Goal: Information Seeking & Learning: Learn about a topic

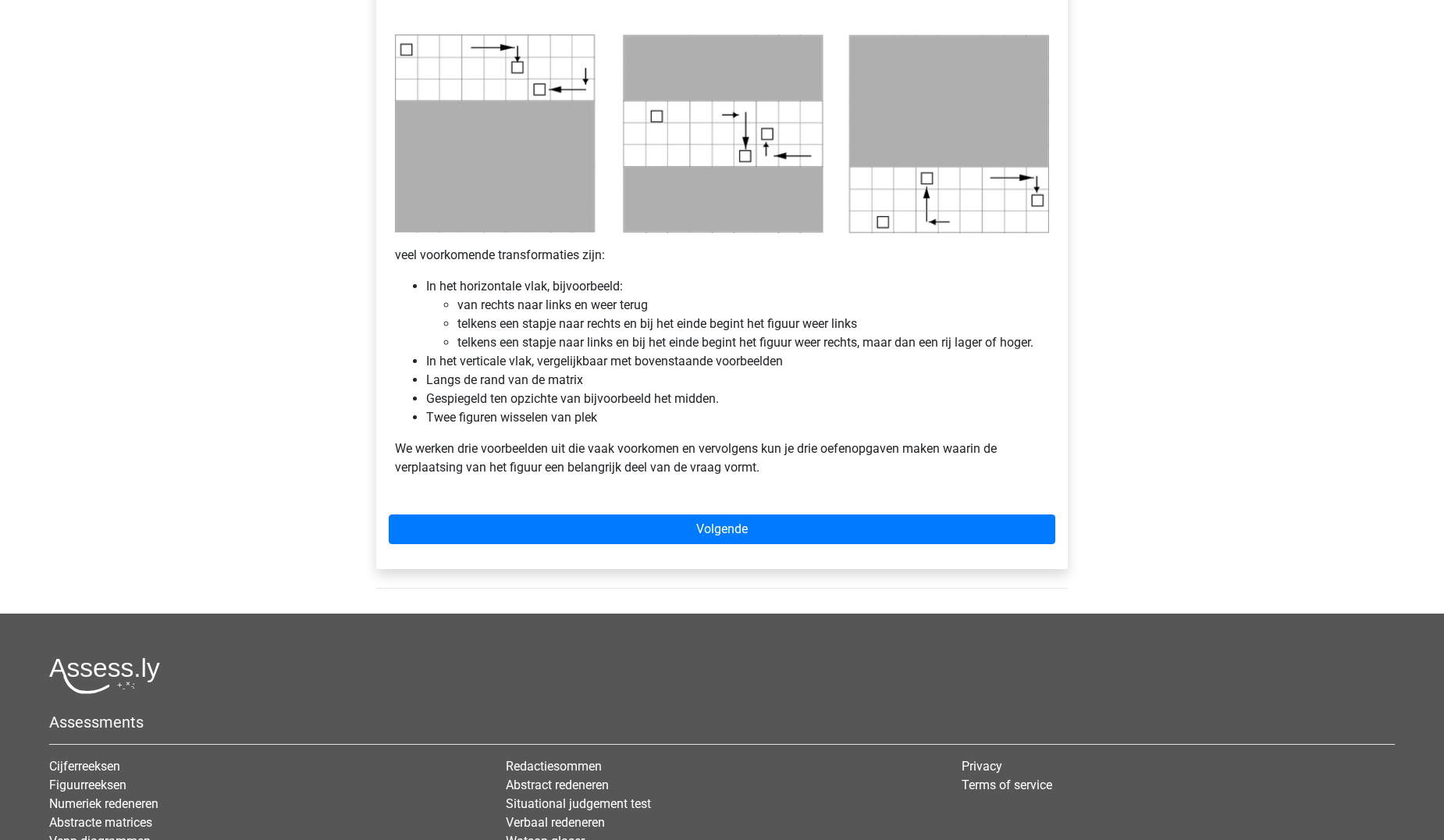
scroll to position [781, 0]
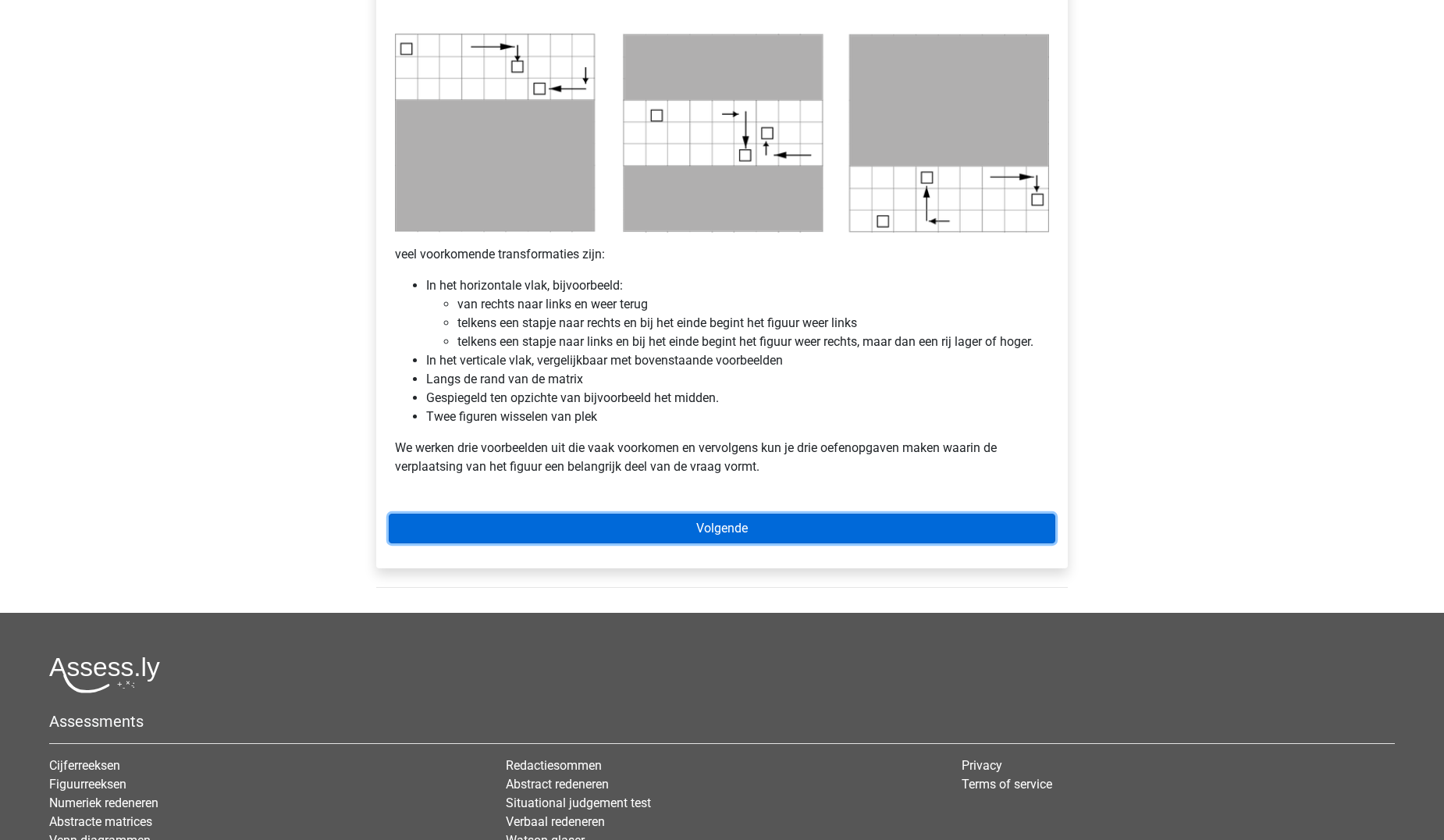
click at [679, 523] on link "Volgende" at bounding box center [721, 528] width 667 height 29
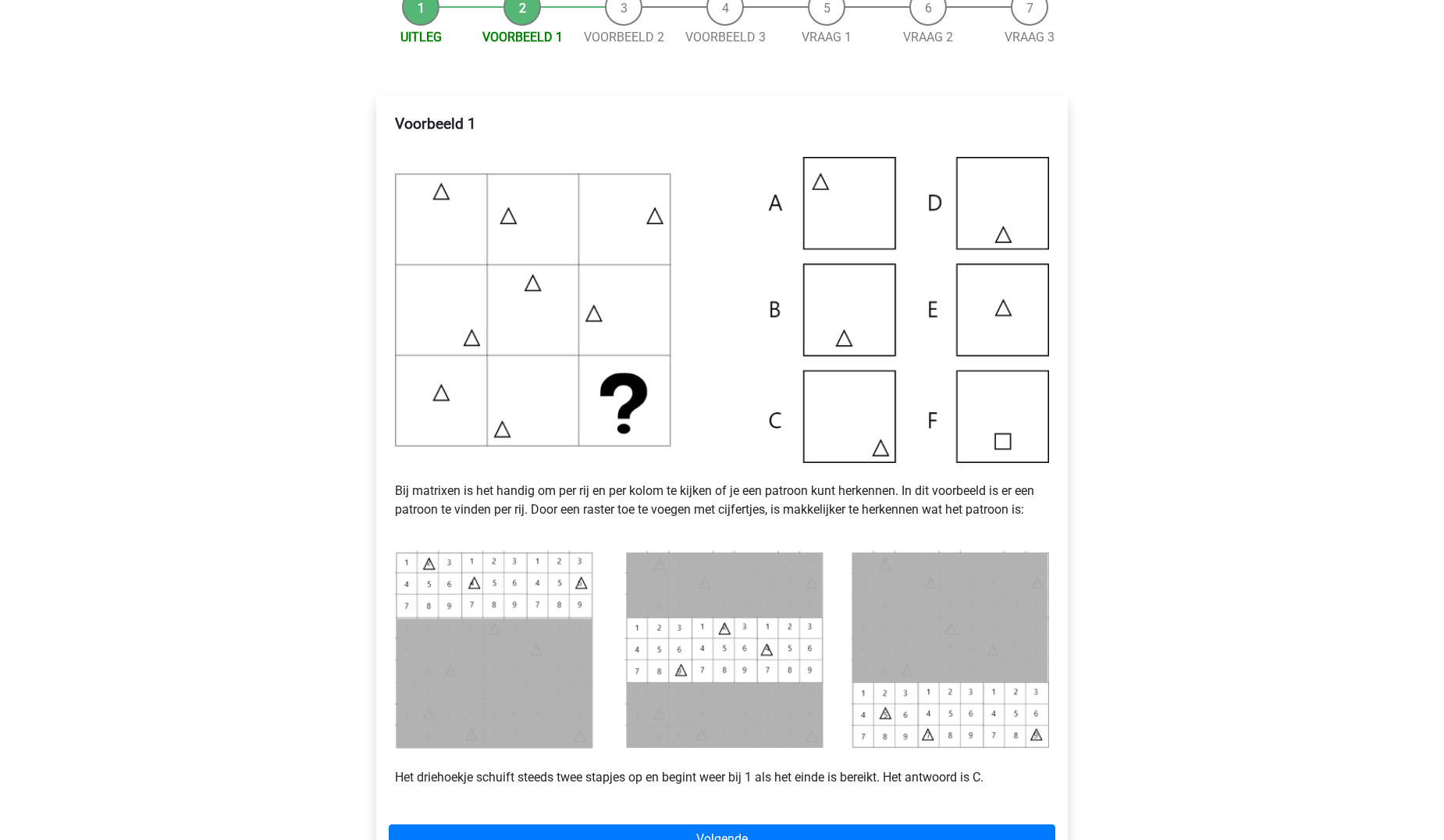
scroll to position [234, 0]
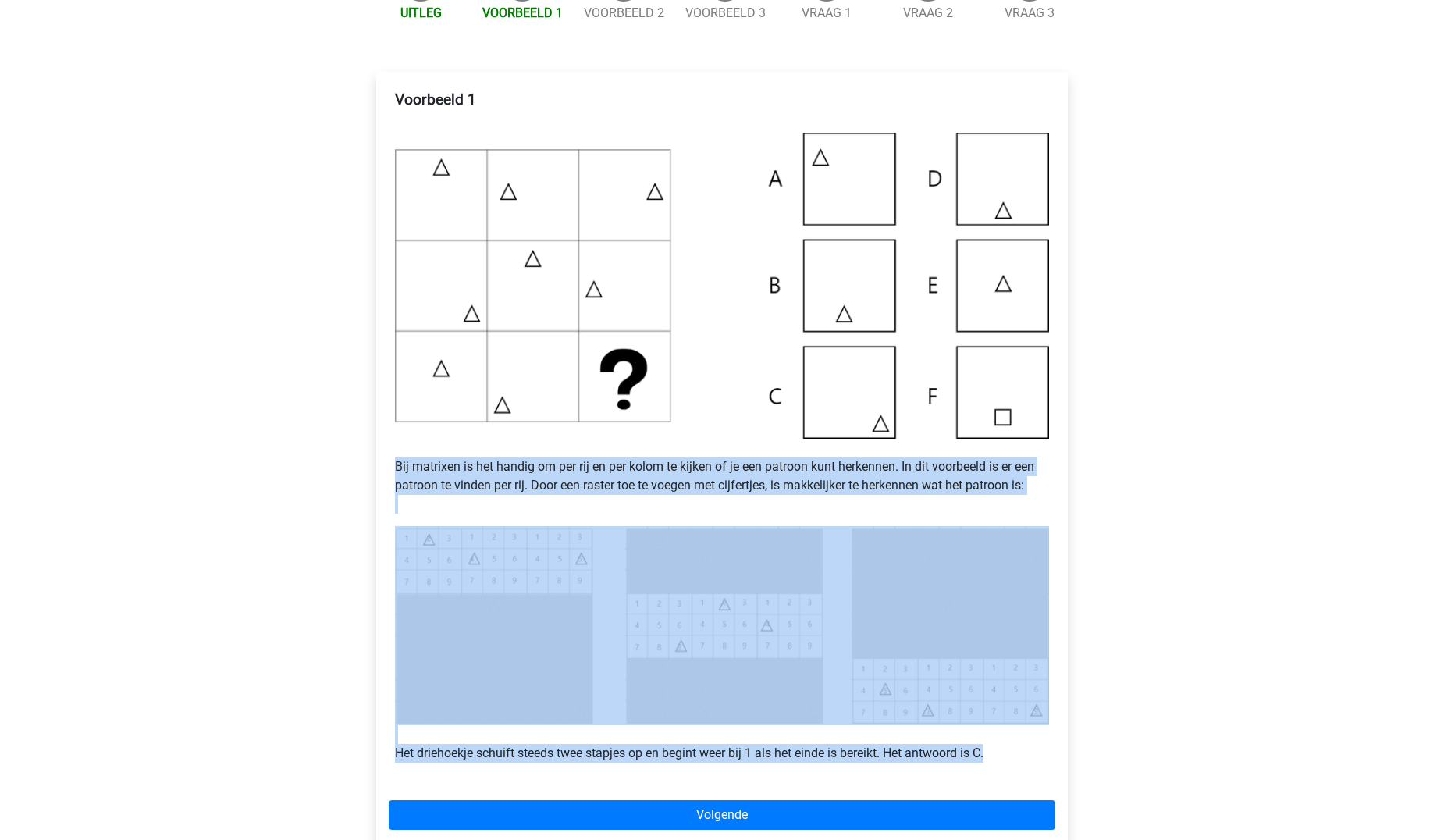
drag, startPoint x: 395, startPoint y: 465, endPoint x: 1007, endPoint y: 755, distance: 677.2
click at [1007, 755] on div "Voorbeeld 1 Bij matrixen is het handig om per rij en per kolom te kijken of je …" at bounding box center [721, 432] width 667 height 697
copy div "Bij matrixen is het handig om per rij en per kolom te kijken of je een patroon …"
click at [338, 569] on div "Registreer Nederlands English" at bounding box center [722, 539] width 1444 height 1545
